Goal: Task Accomplishment & Management: Complete application form

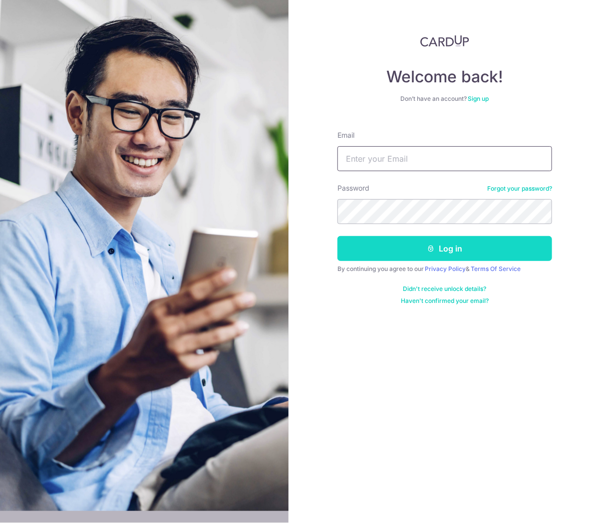
type input "[EMAIL_ADDRESS][DOMAIN_NAME]"
click at [407, 251] on button "Log in" at bounding box center [444, 248] width 214 height 25
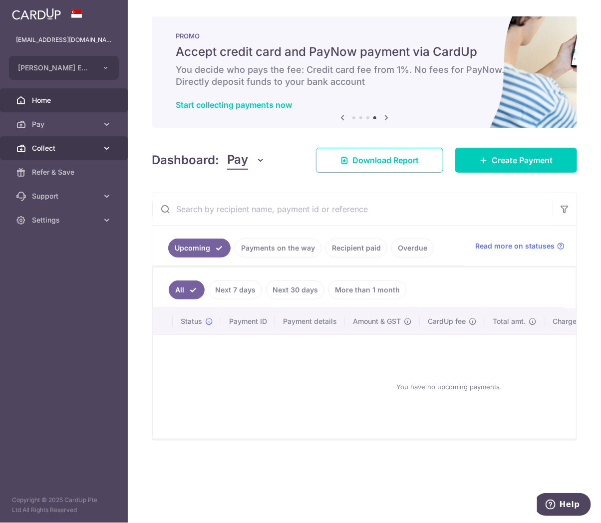
click at [76, 153] on link "Collect" at bounding box center [64, 148] width 128 height 24
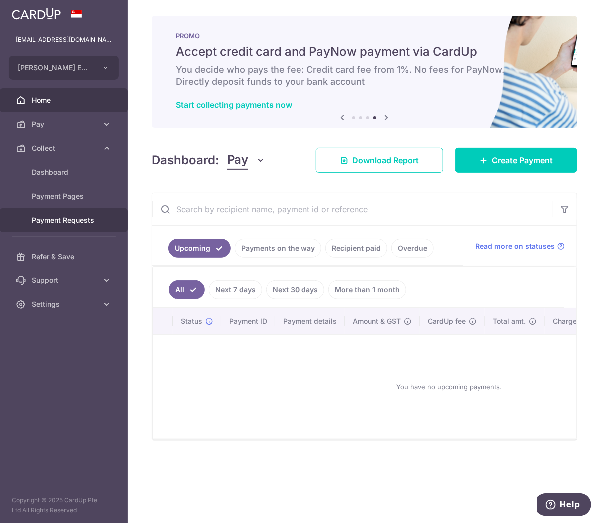
click at [58, 217] on span "Payment Requests" at bounding box center [65, 220] width 66 height 10
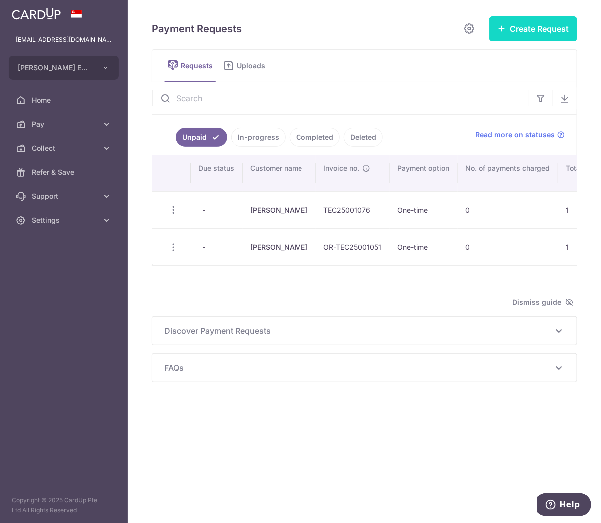
click at [523, 31] on button "Create Request" at bounding box center [533, 28] width 88 height 25
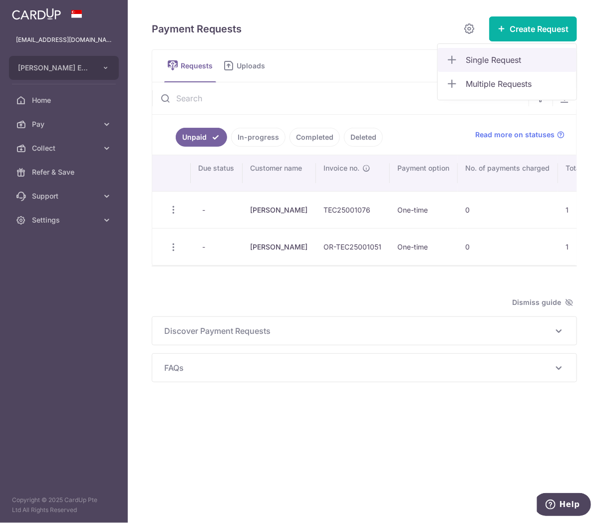
click at [479, 56] on span "Single Request" at bounding box center [516, 60] width 103 height 12
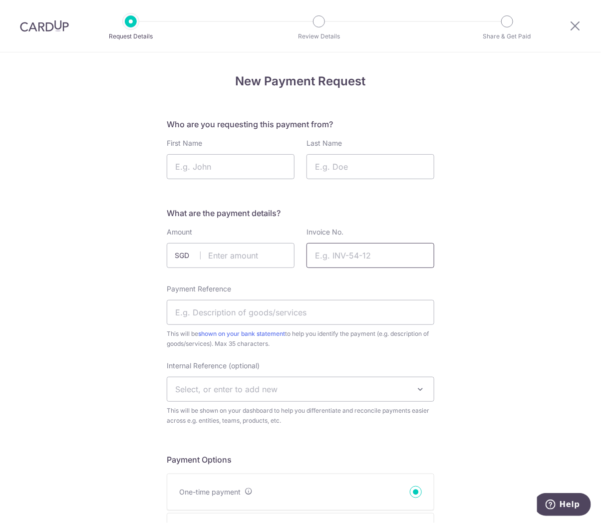
click at [326, 252] on input "Invoice No." at bounding box center [370, 255] width 128 height 25
paste input "OR-TEC25001150"
type input "OR-TEC25001150"
click at [243, 256] on input "text" at bounding box center [231, 255] width 128 height 25
type input "545.00"
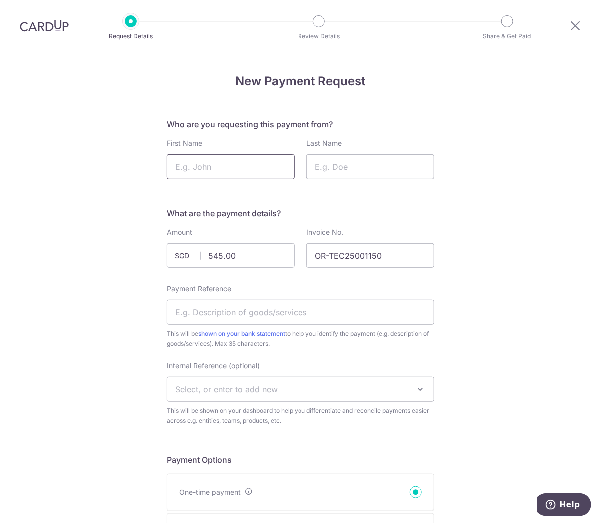
click at [225, 168] on input "First Name" at bounding box center [231, 166] width 128 height 25
type input "Isabelle"
type input "Sim"
click at [233, 321] on input "Payment Reference" at bounding box center [300, 312] width 267 height 25
type input "R"
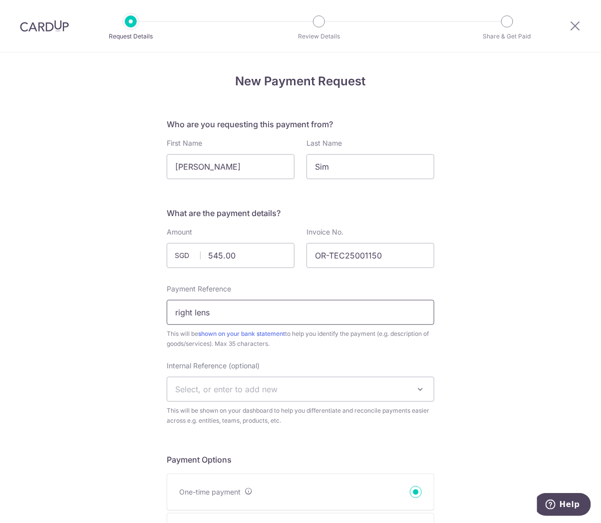
type input "Right Lens Replacement"
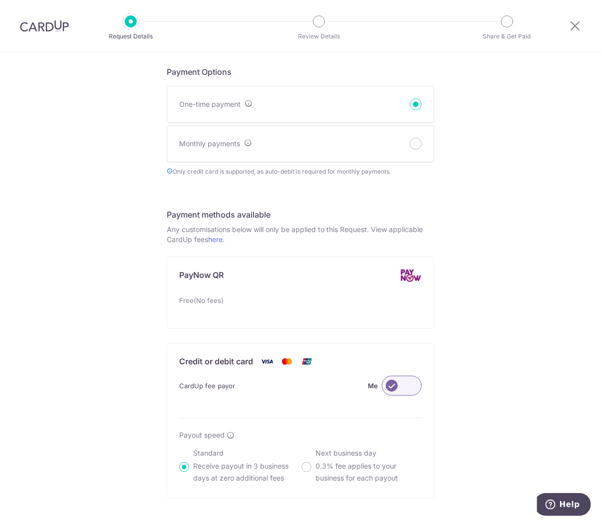
scroll to position [604, 0]
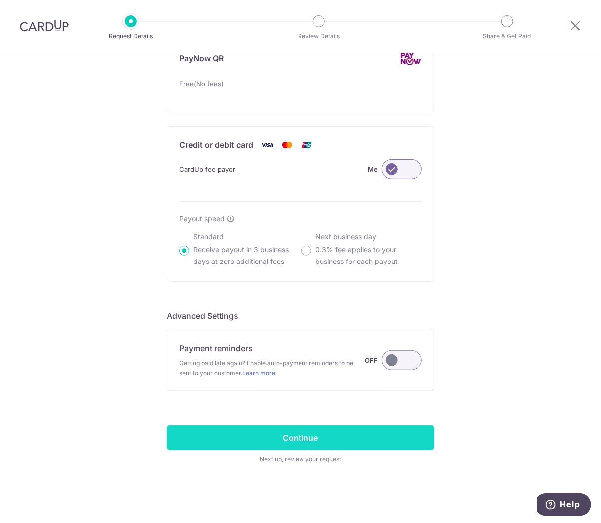
click at [317, 435] on input "Continue" at bounding box center [300, 437] width 267 height 25
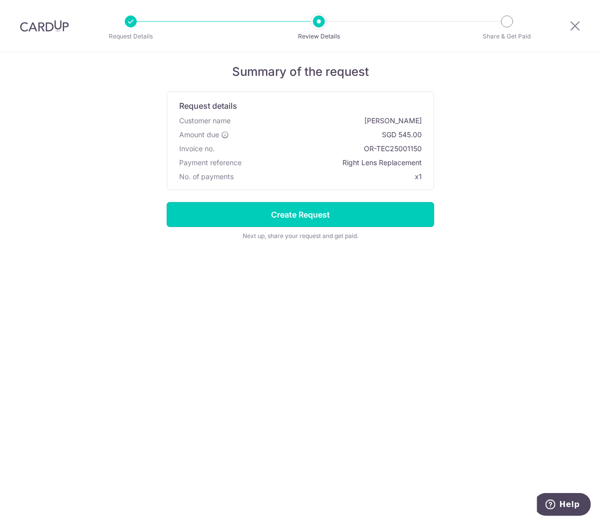
click at [362, 215] on input "Create Request" at bounding box center [300, 214] width 267 height 25
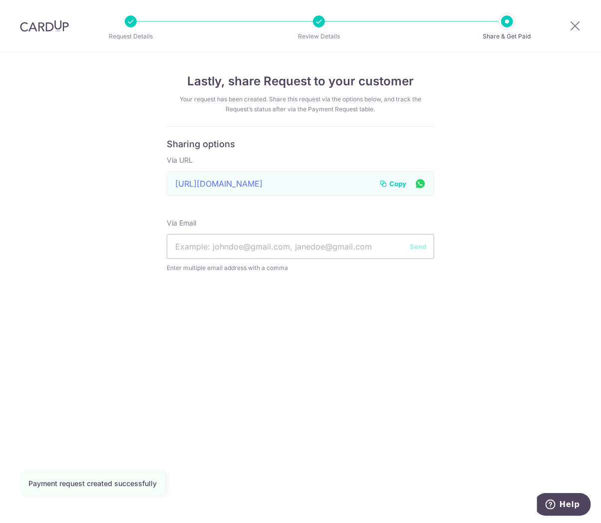
click at [396, 180] on span "Copy" at bounding box center [397, 184] width 17 height 10
click at [391, 183] on span "Copy" at bounding box center [397, 184] width 17 height 10
click at [574, 27] on icon at bounding box center [575, 25] width 12 height 12
